Goal: Navigation & Orientation: Understand site structure

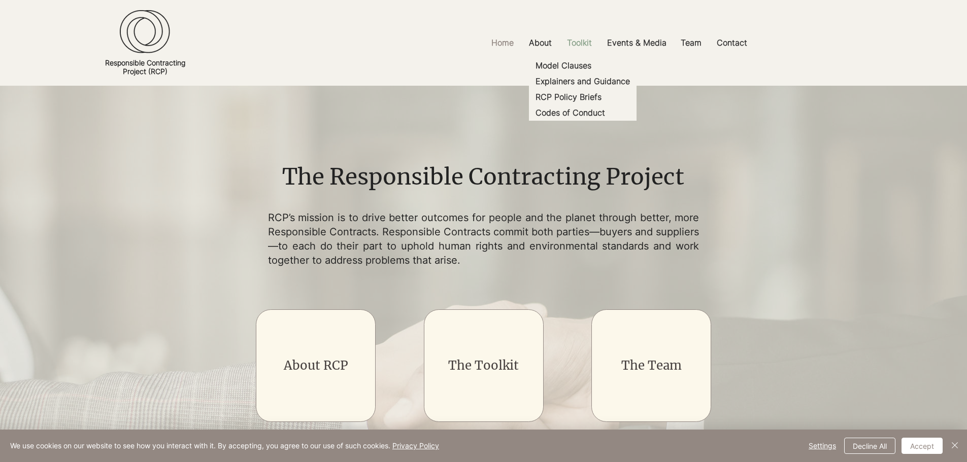
click at [590, 39] on p "Toolkit" at bounding box center [579, 42] width 35 height 23
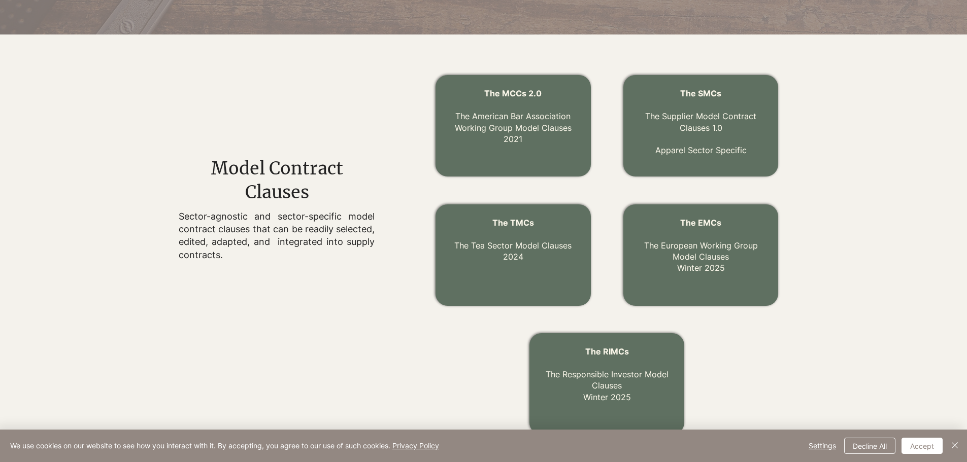
scroll to position [304, 0]
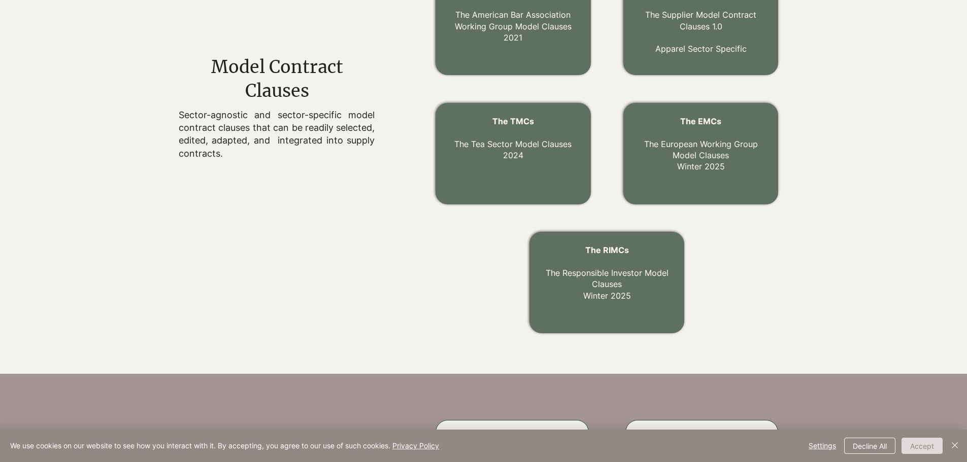
click at [922, 449] on button "Accept" at bounding box center [921, 446] width 41 height 16
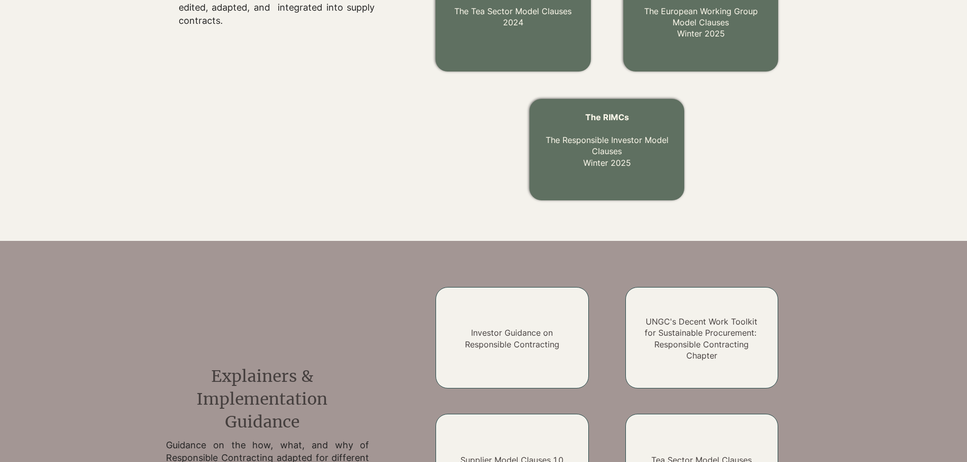
scroll to position [0, 0]
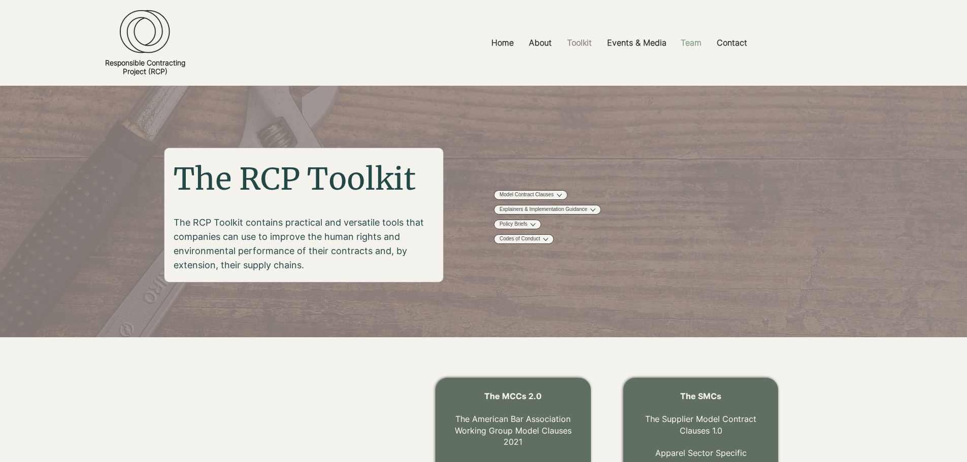
click at [679, 43] on p "Team" at bounding box center [691, 42] width 31 height 23
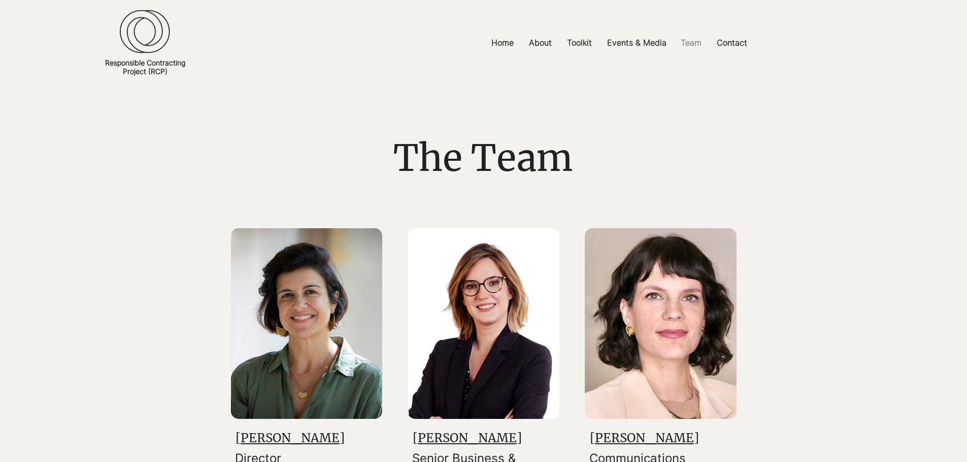
click at [301, 389] on img at bounding box center [307, 323] width 152 height 191
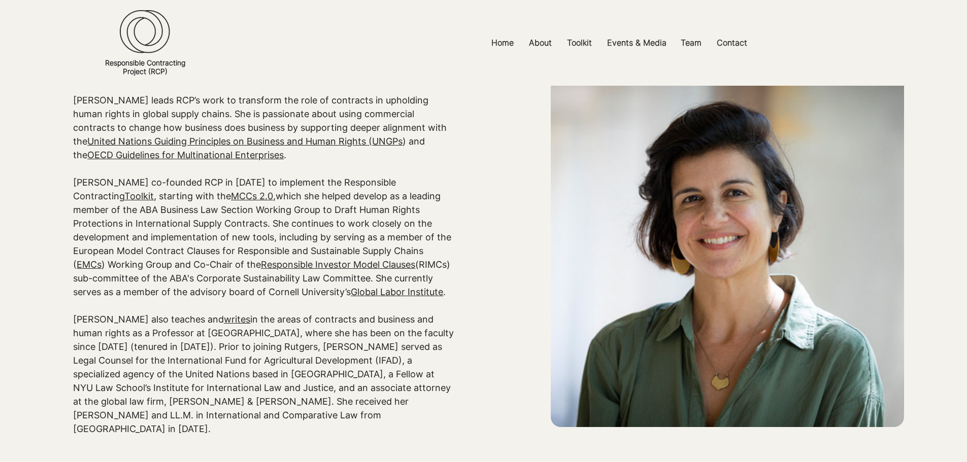
scroll to position [101, 0]
click at [505, 46] on p "Home" at bounding box center [502, 42] width 32 height 23
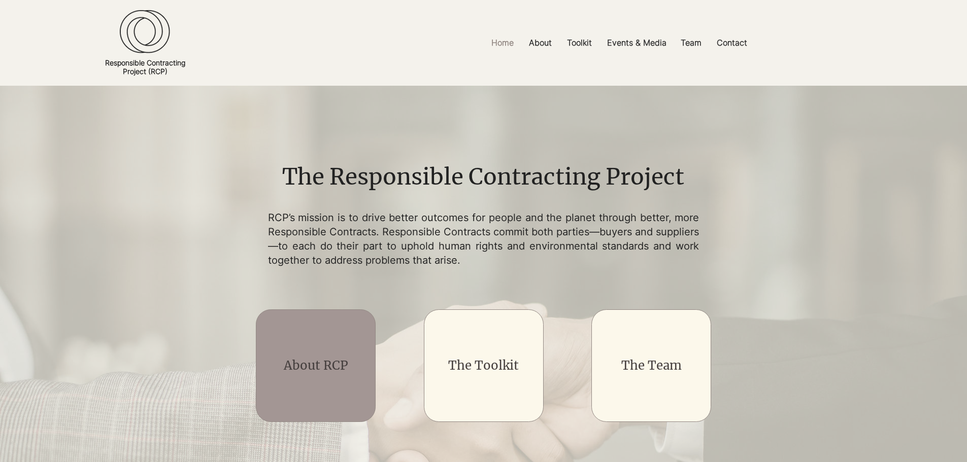
click at [321, 370] on link "About RCP" at bounding box center [316, 366] width 64 height 16
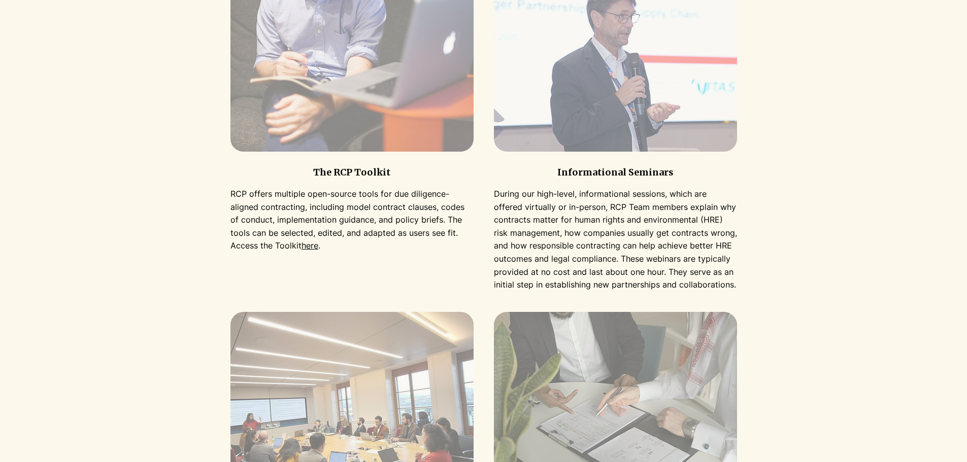
scroll to position [1015, 0]
click at [301, 247] on link "here" at bounding box center [309, 245] width 17 height 10
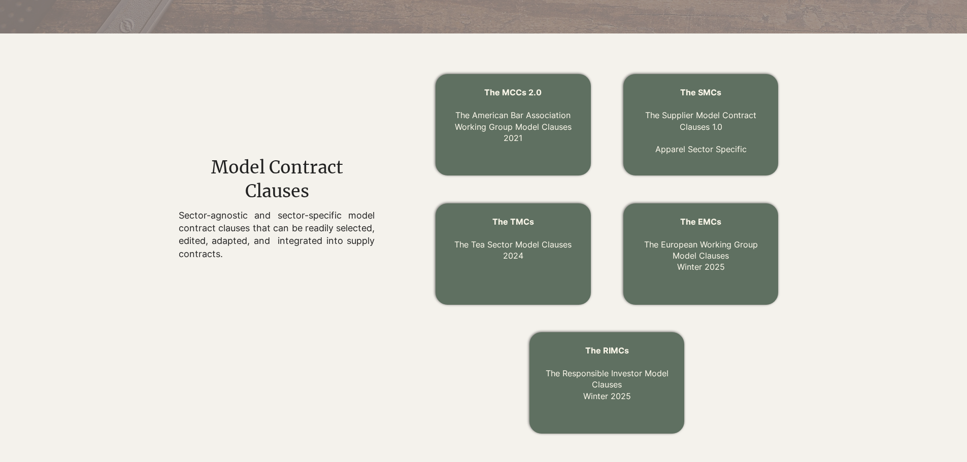
scroll to position [305, 0]
